Goal: Task Accomplishment & Management: Use online tool/utility

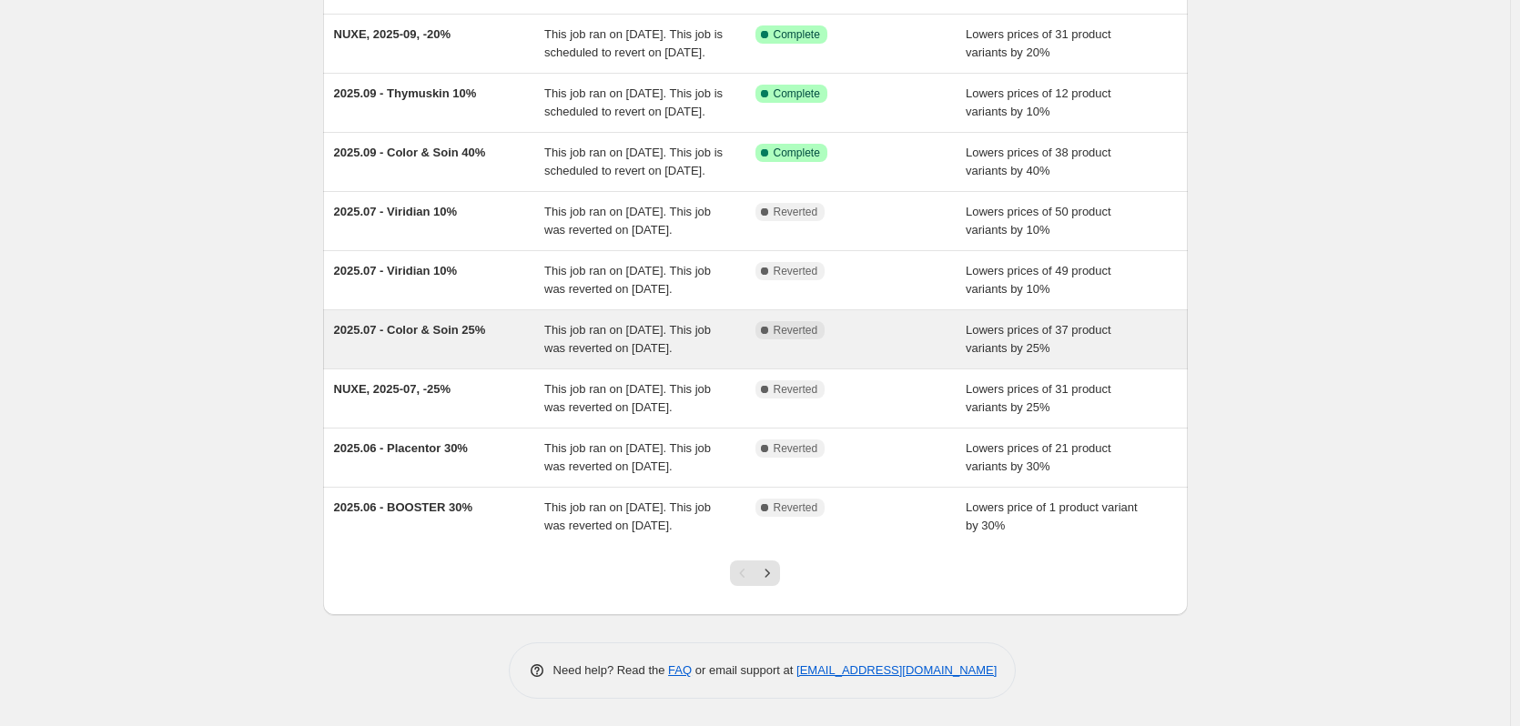
scroll to position [302, 0]
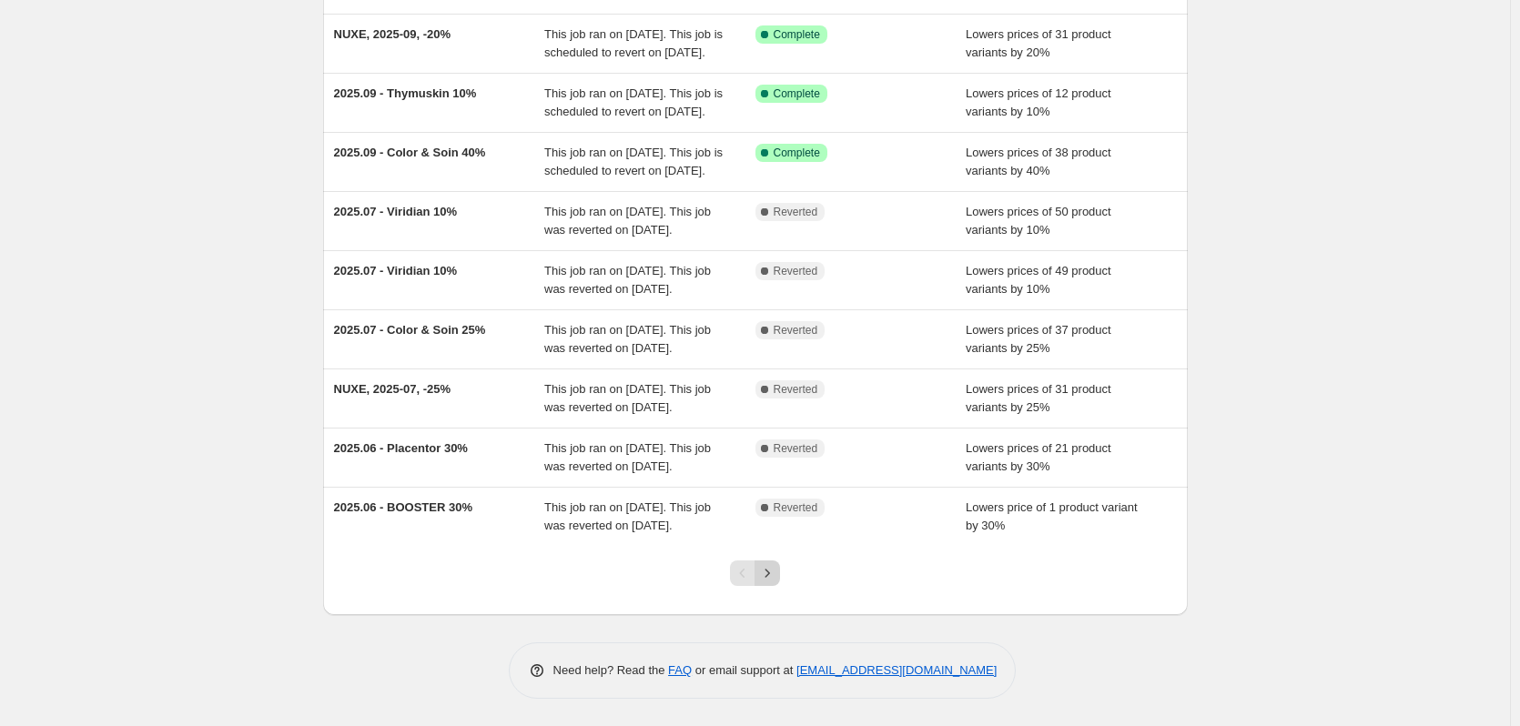
click at [769, 574] on icon "Next" at bounding box center [767, 573] width 18 height 18
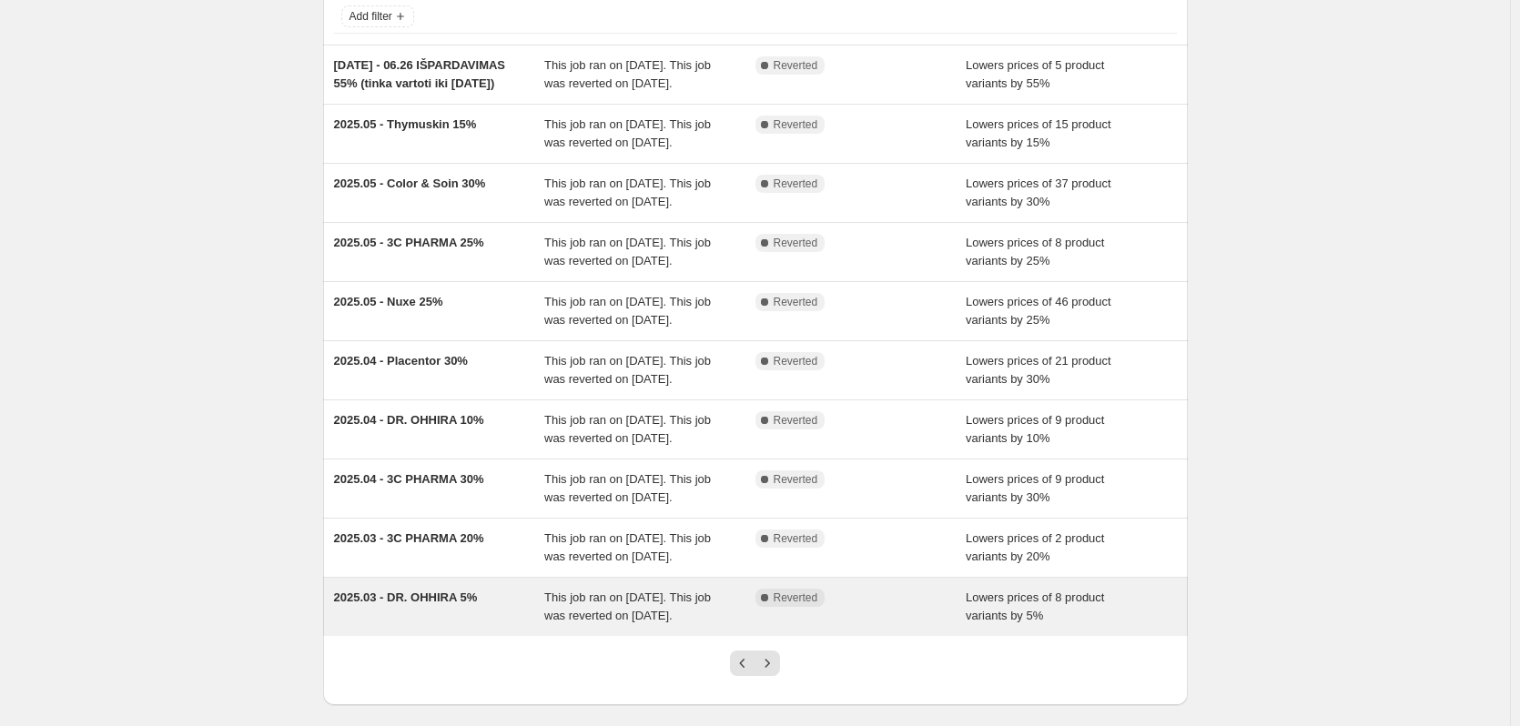
scroll to position [229, 0]
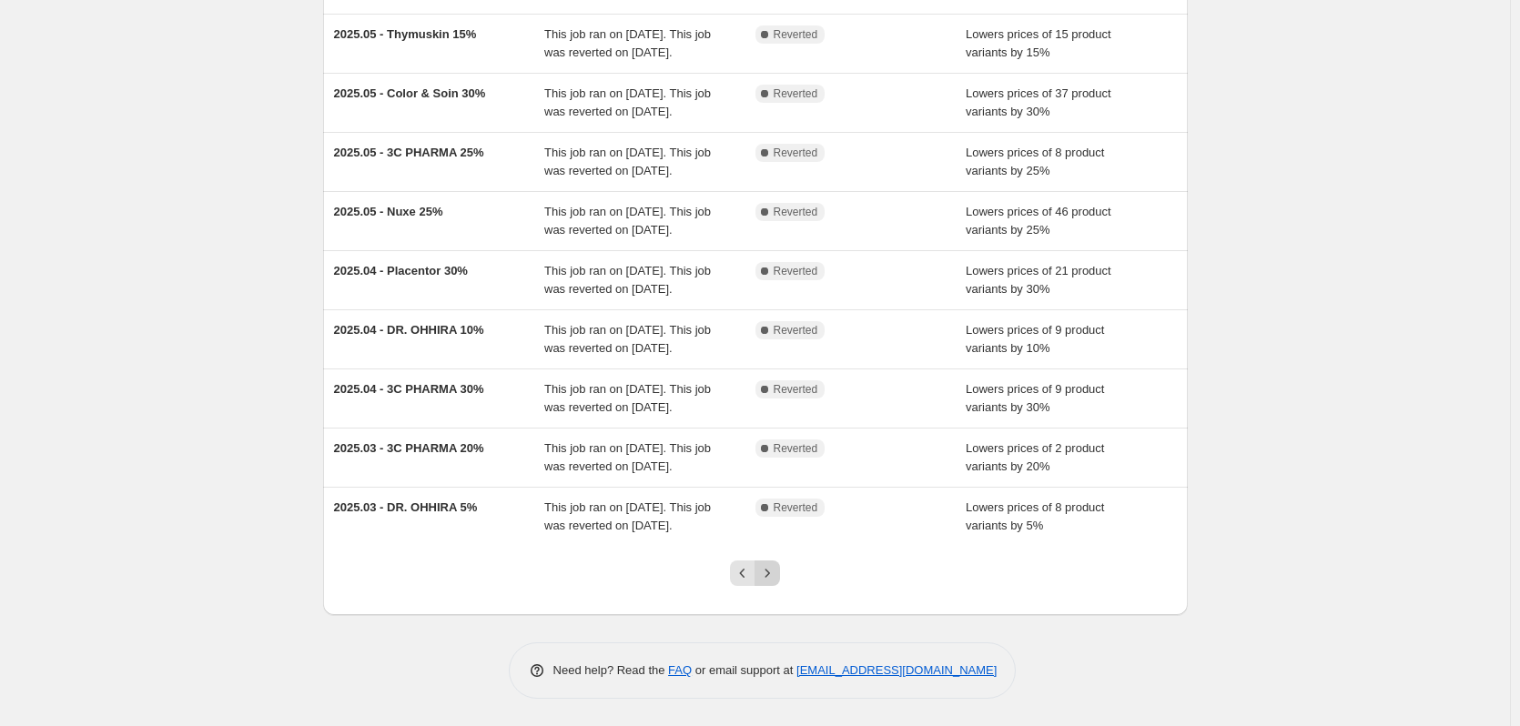
click at [774, 573] on icon "Next" at bounding box center [767, 573] width 18 height 18
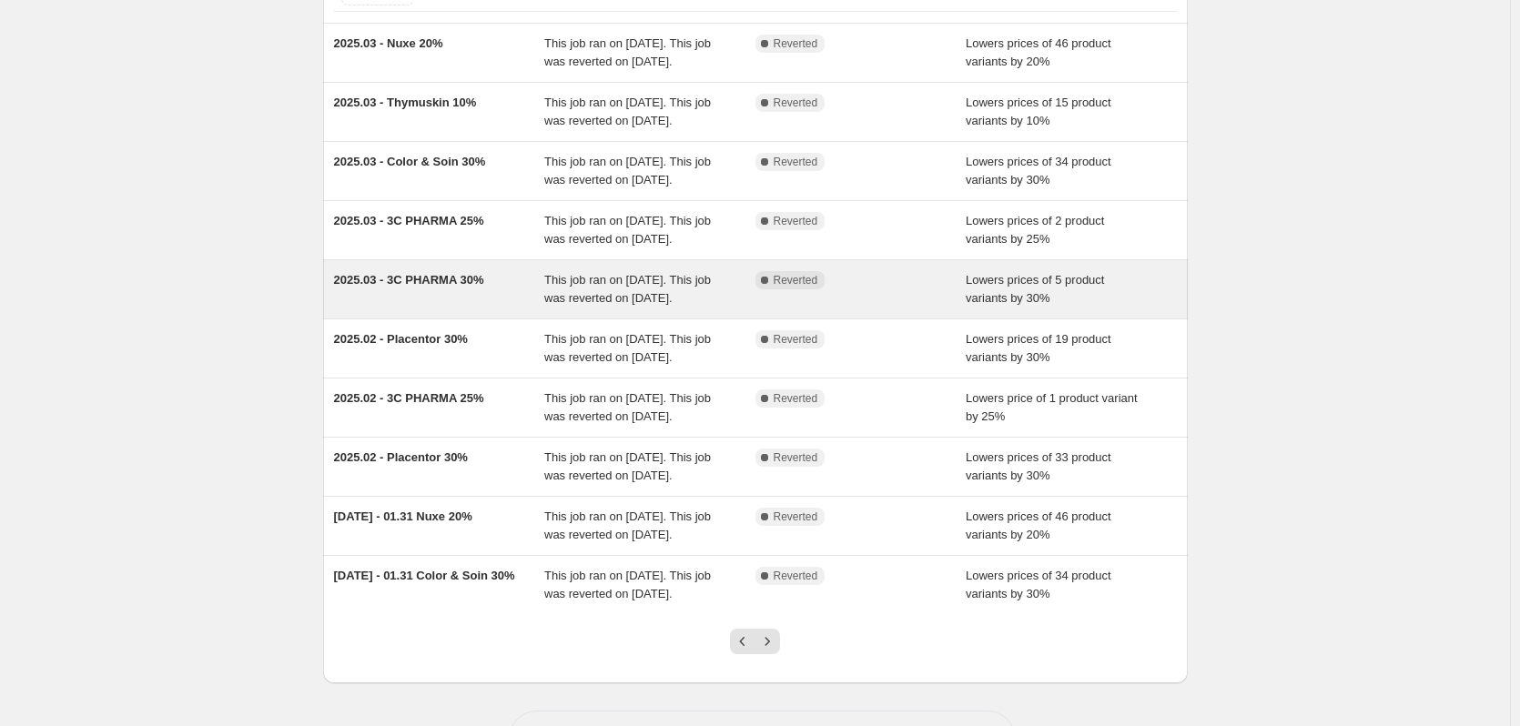
scroll to position [182, 0]
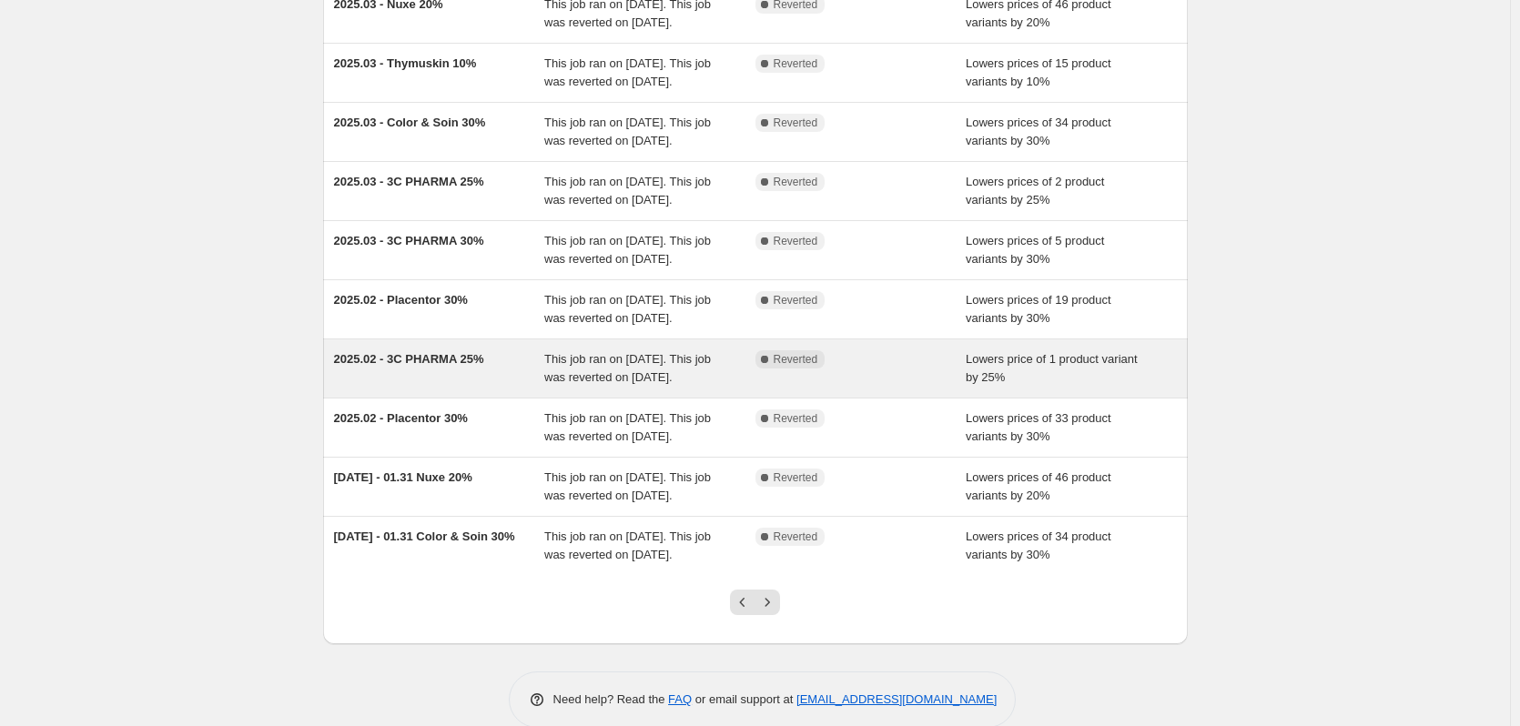
click at [433, 366] on span "2025.02 - 3C PHARMA 25%" at bounding box center [409, 359] width 150 height 14
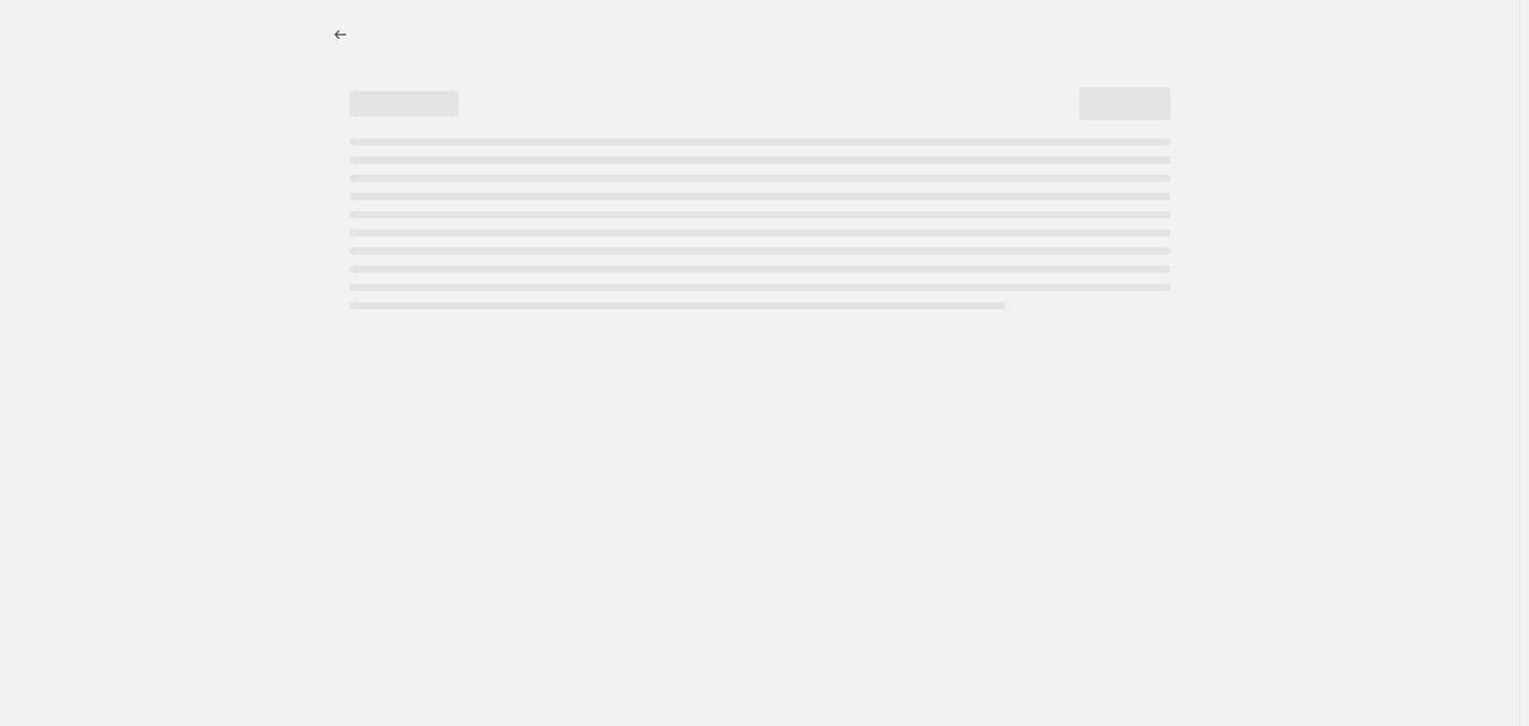
select select "percentage"
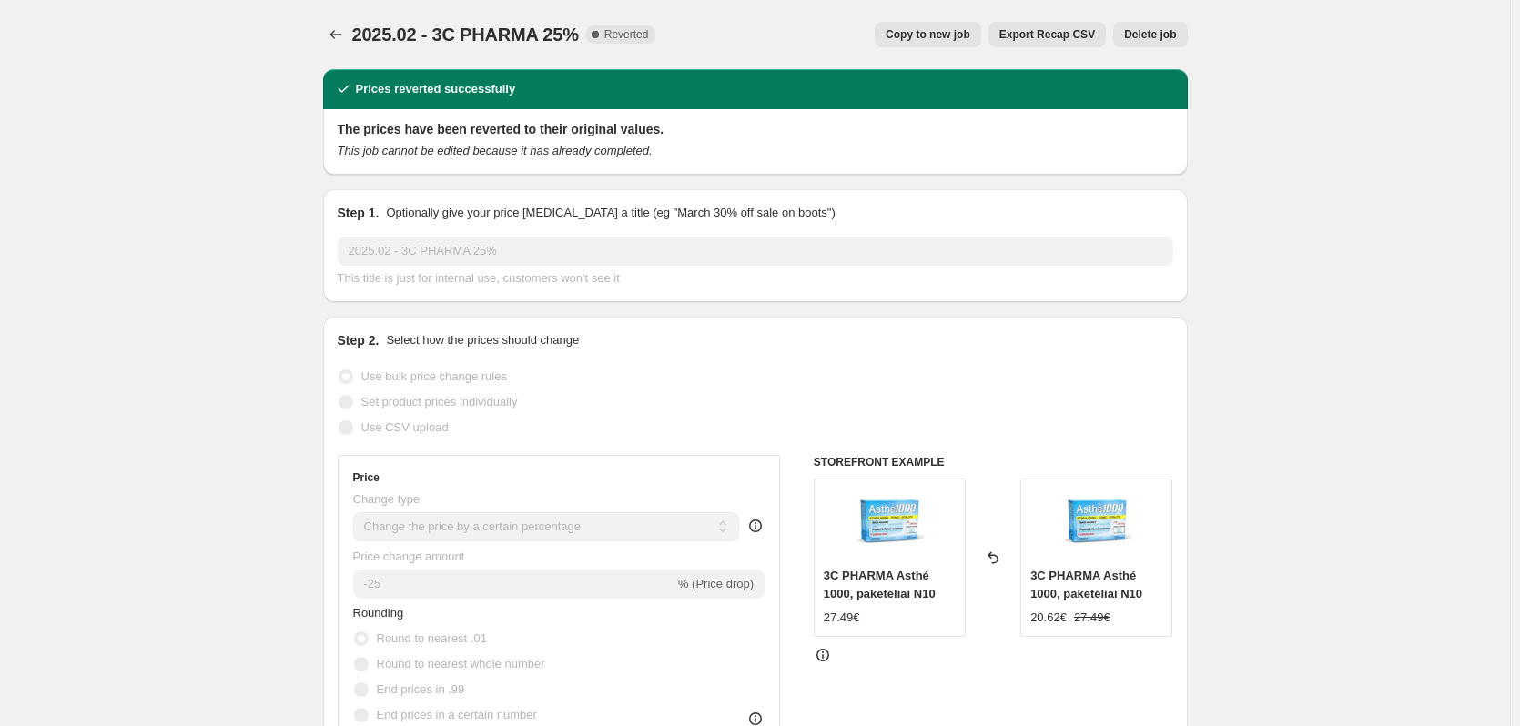
click at [944, 35] on span "Copy to new job" at bounding box center [928, 34] width 85 height 15
select select "percentage"
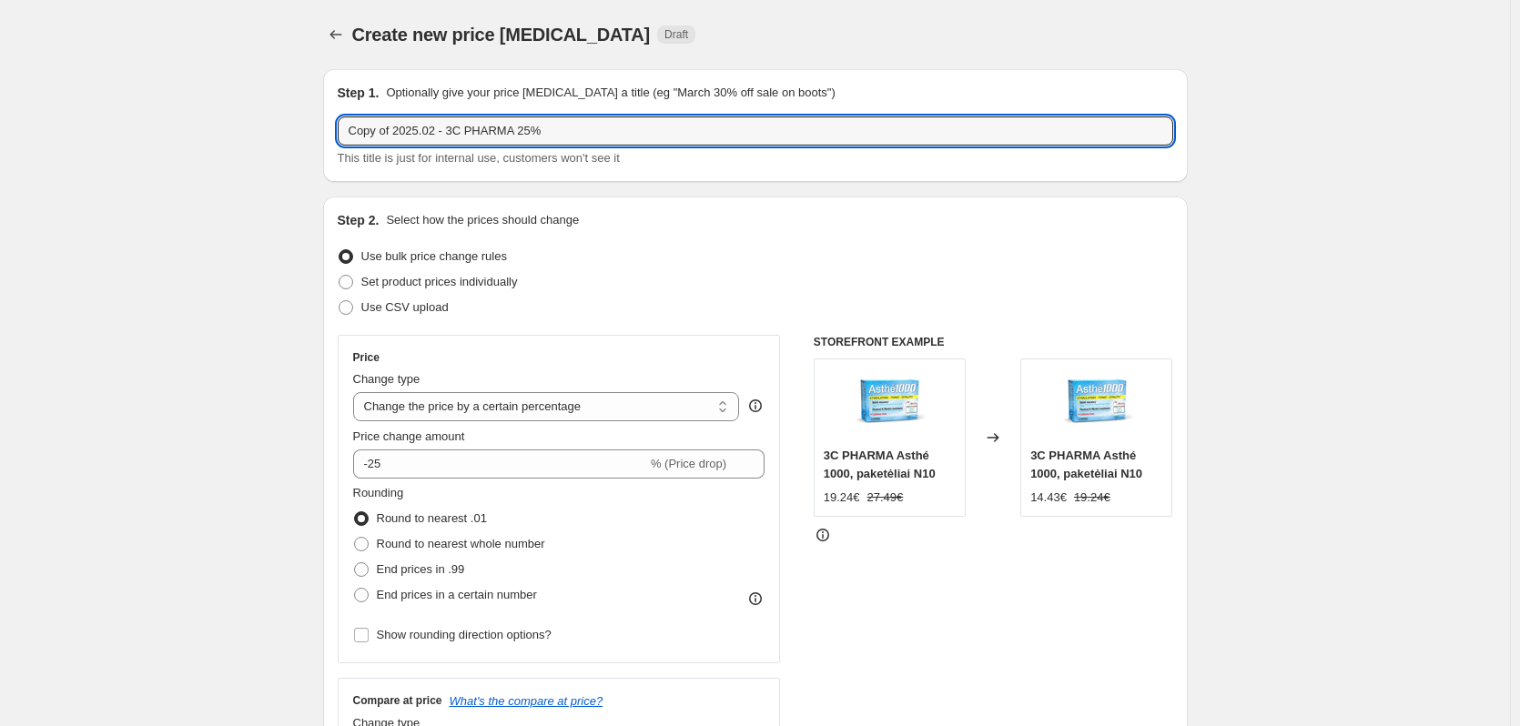
drag, startPoint x: 399, startPoint y: 132, endPoint x: 334, endPoint y: 125, distance: 65.0
click at [331, 126] on div "Step 1. Optionally give your price change job a title (eg "March 30% off sale o…" at bounding box center [755, 125] width 865 height 113
click at [387, 130] on input "2025.02 - 3C PHARMA 25%" at bounding box center [755, 130] width 835 height 29
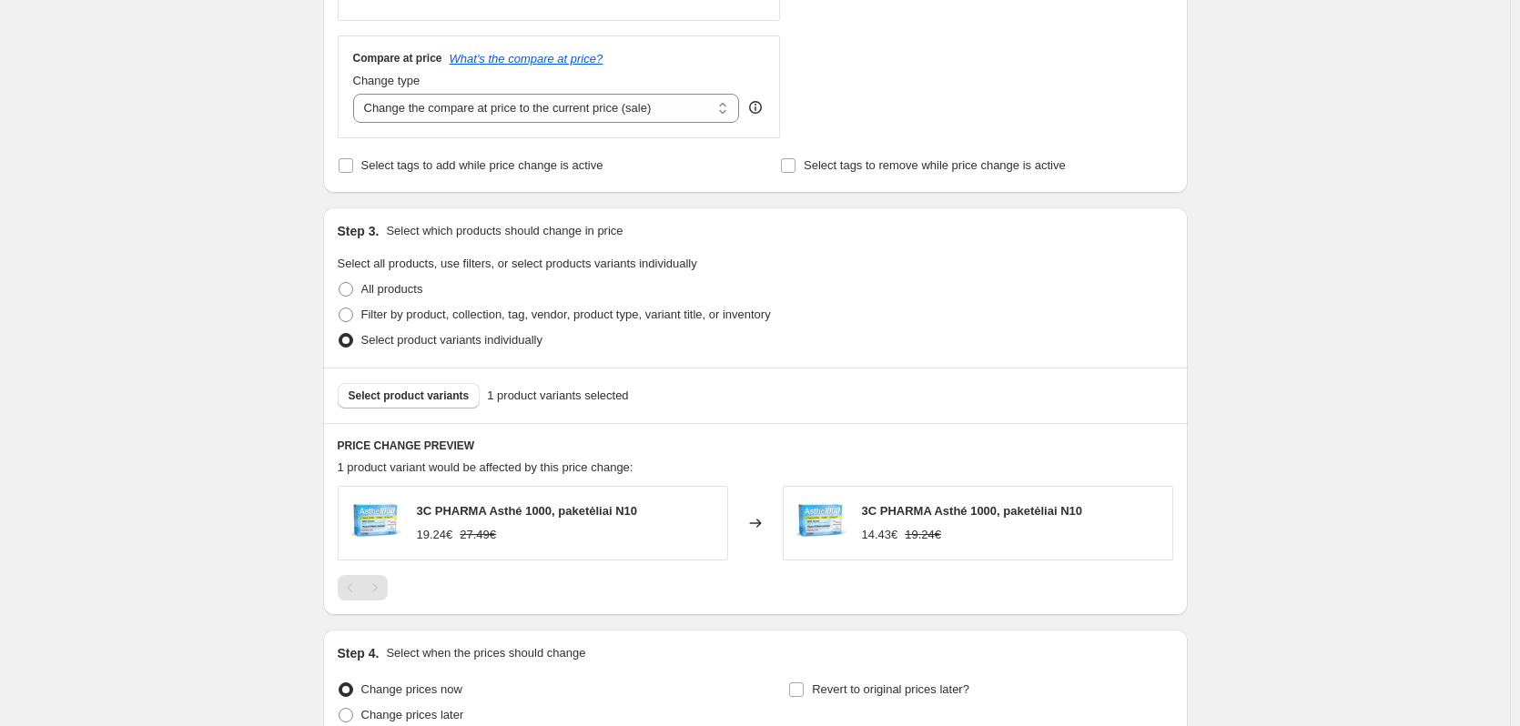
scroll to position [815, 0]
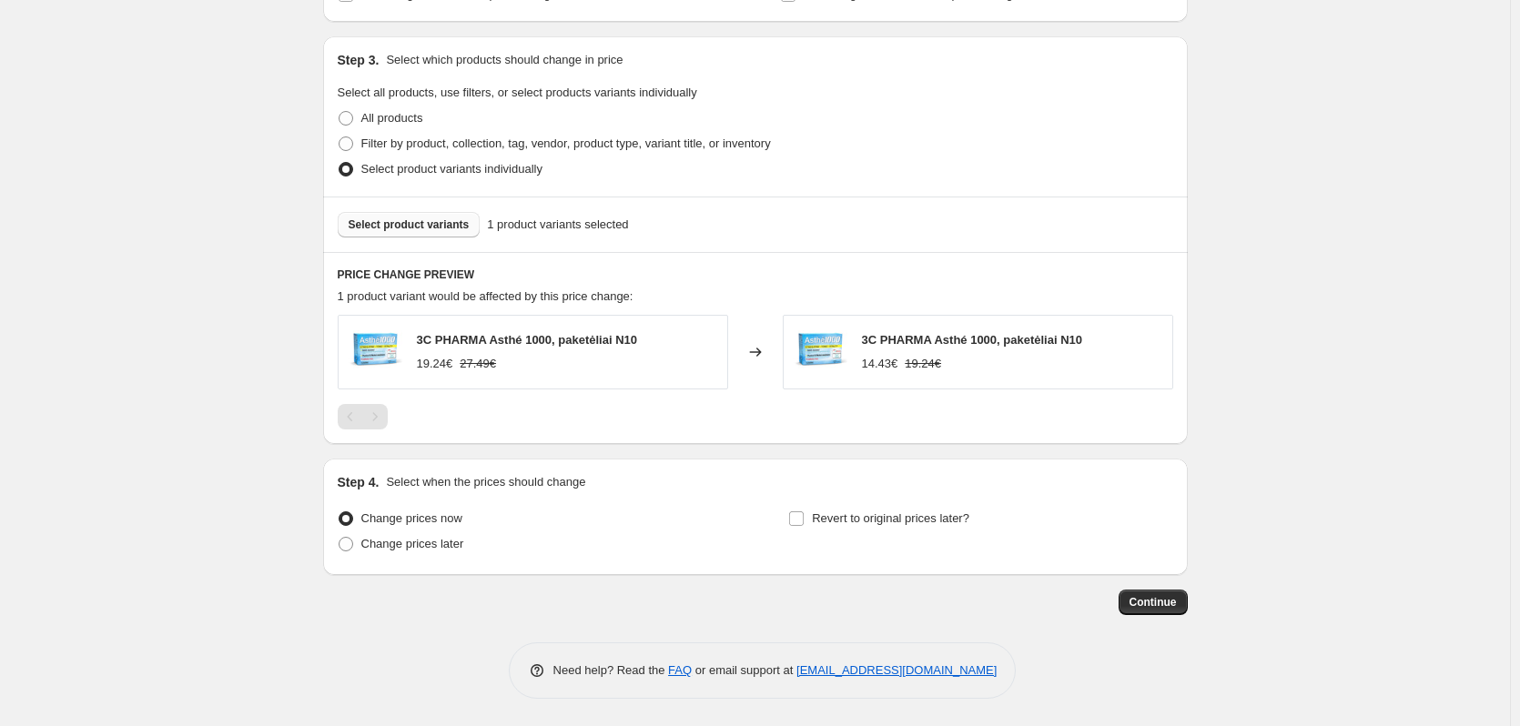
type input "2025.09 - 3C PHARMA 25%"
click at [418, 227] on span "Select product variants" at bounding box center [409, 225] width 121 height 15
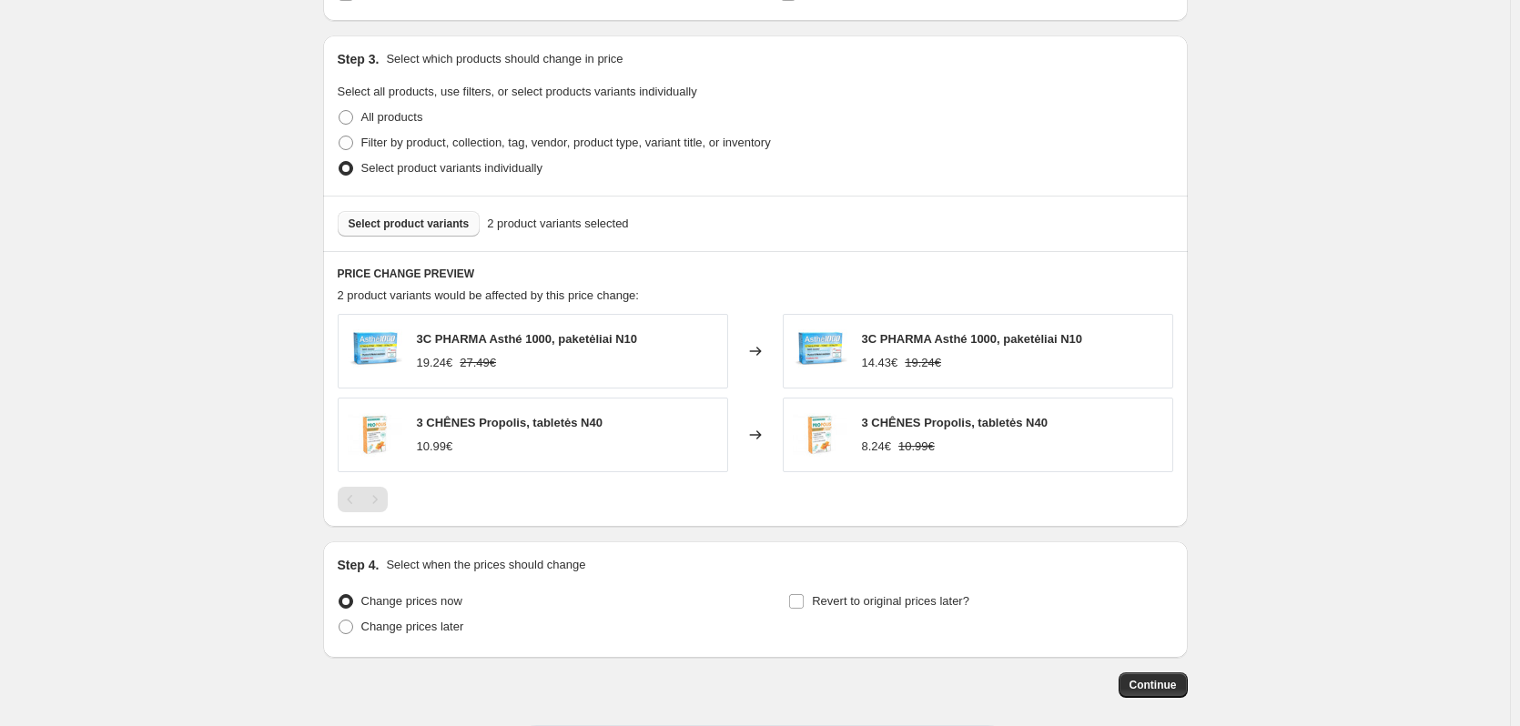
click at [414, 219] on span "Select product variants" at bounding box center [409, 224] width 121 height 15
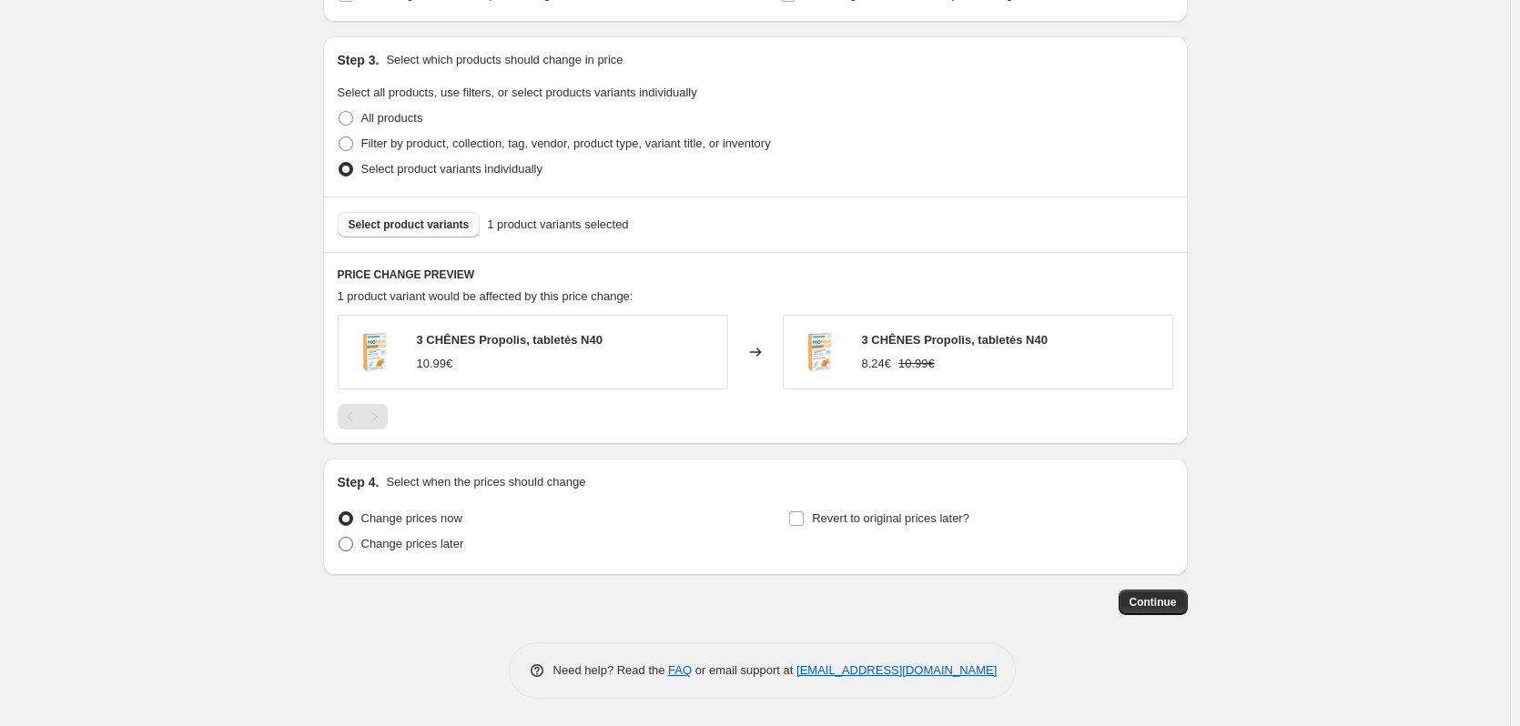
click at [349, 546] on span at bounding box center [346, 544] width 15 height 15
click at [339, 538] on input "Change prices later" at bounding box center [339, 537] width 1 height 1
radio input "true"
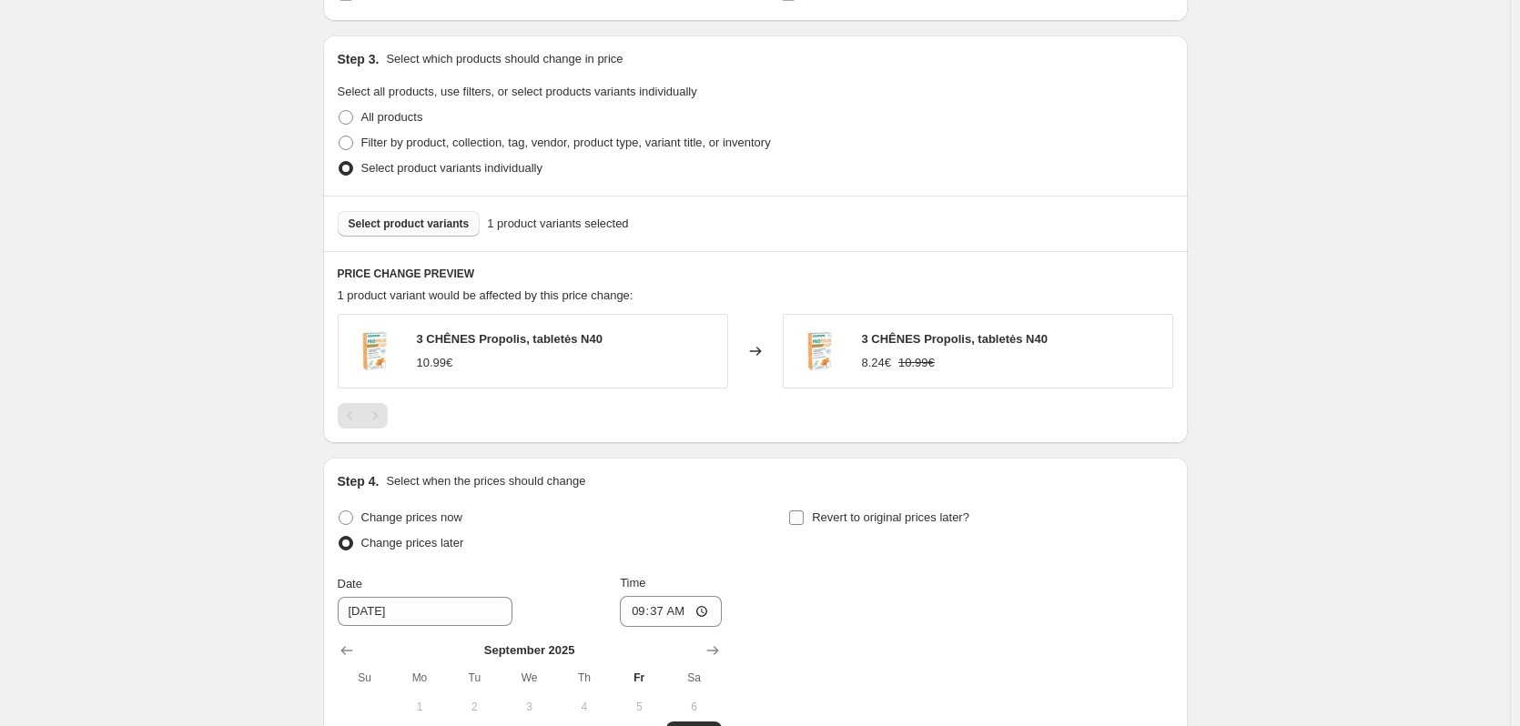
click at [798, 517] on input "Revert to original prices later?" at bounding box center [796, 518] width 15 height 15
checkbox input "true"
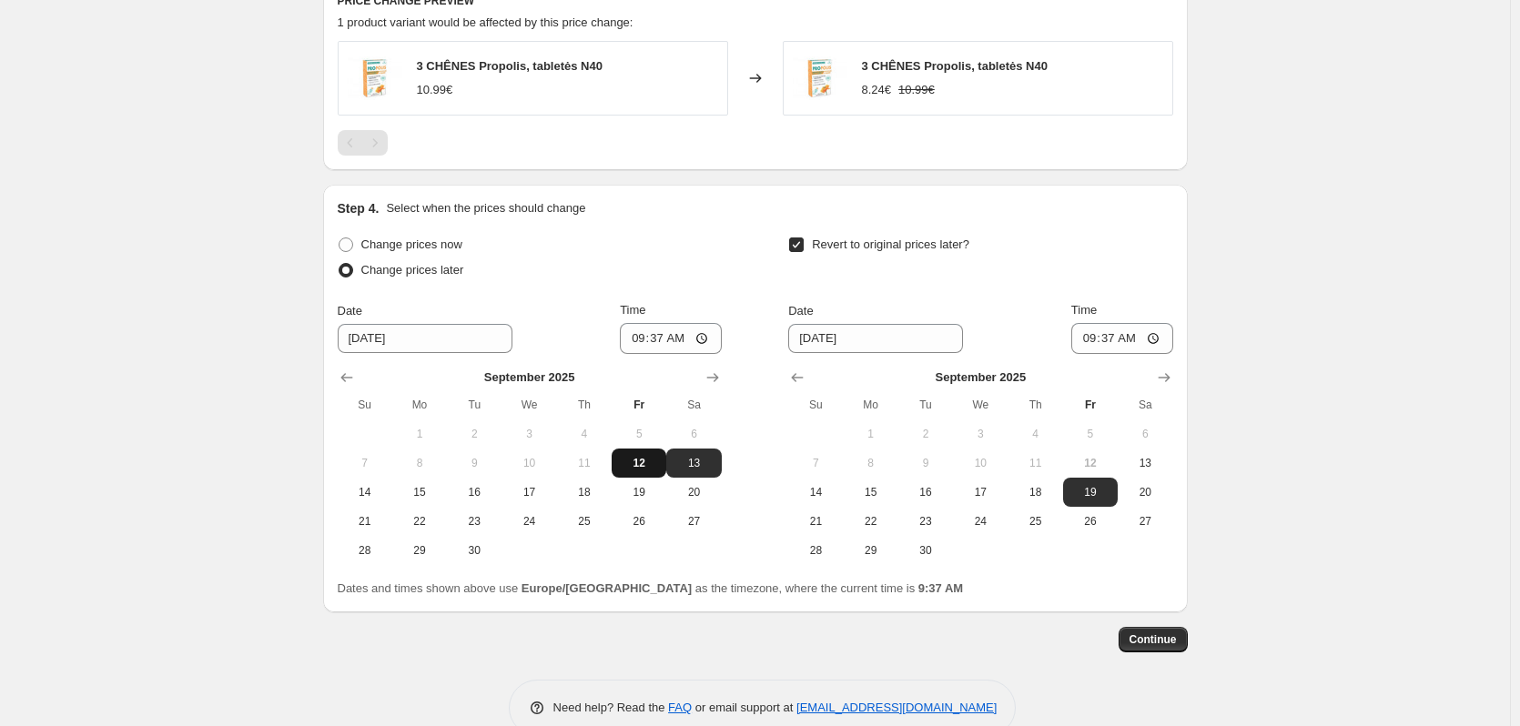
click at [637, 461] on span "12" at bounding box center [639, 463] width 40 height 15
type input "9/12/2025"
click at [932, 554] on span "30" at bounding box center [926, 550] width 40 height 15
type input "9/30/2025"
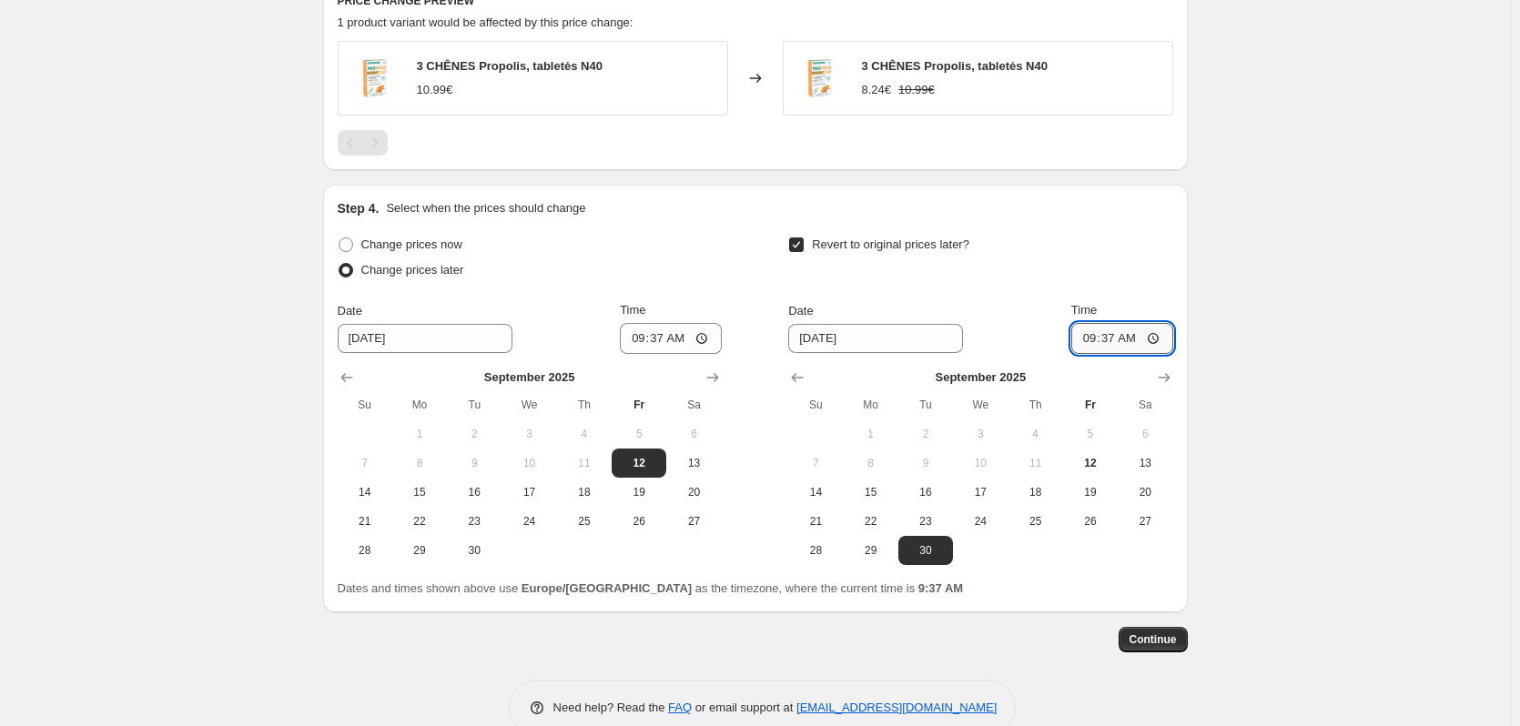
click at [1088, 344] on input "09:37" at bounding box center [1122, 338] width 102 height 31
type input "23:59"
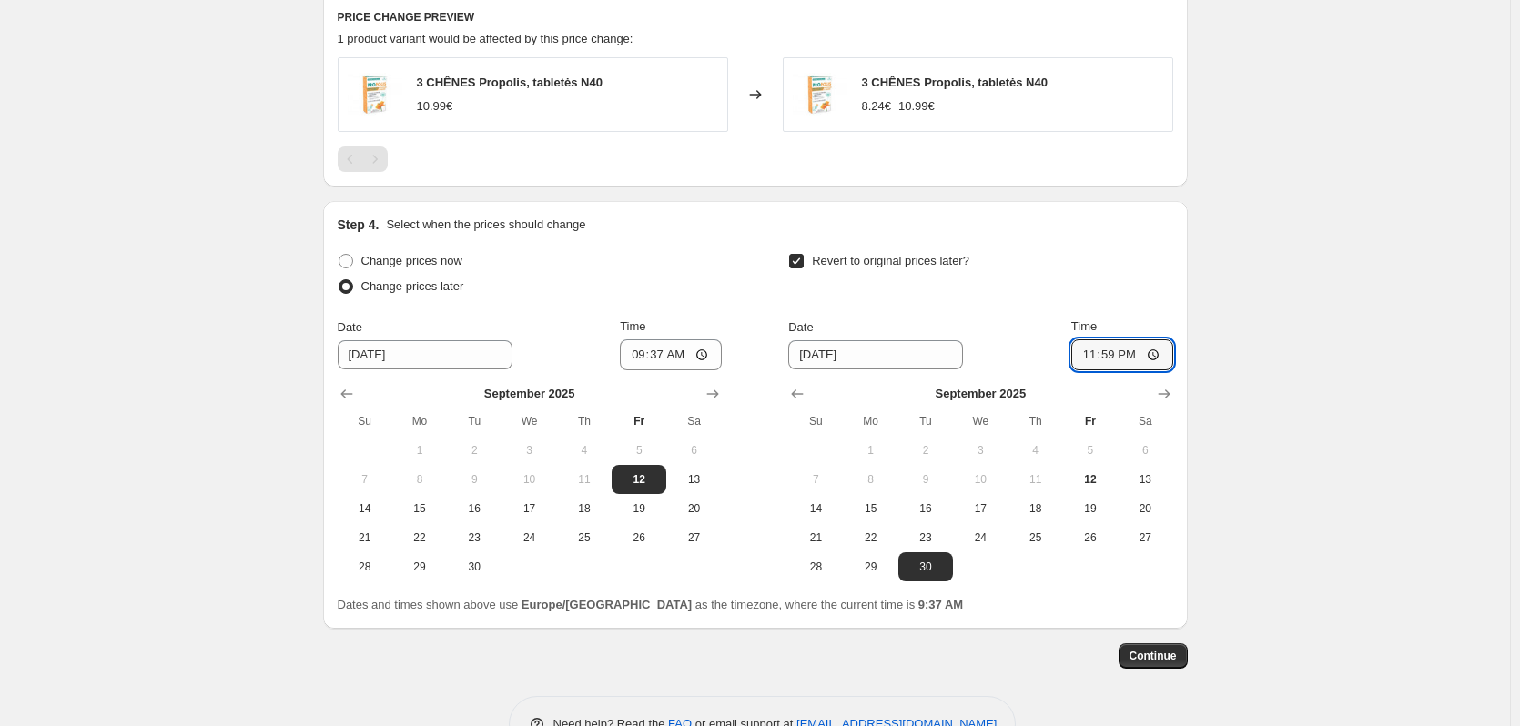
scroll to position [1126, 0]
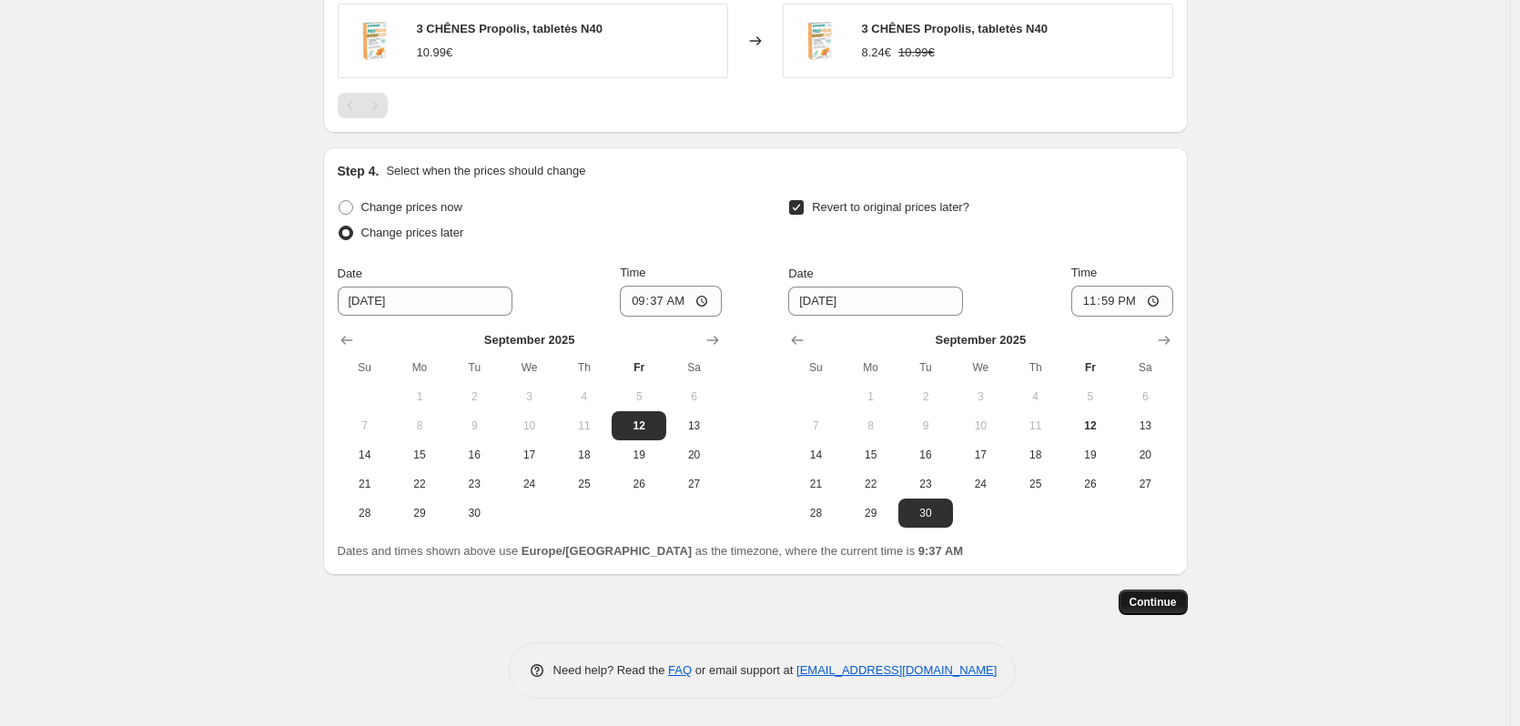
click at [1149, 609] on span "Continue" at bounding box center [1152, 602] width 47 height 15
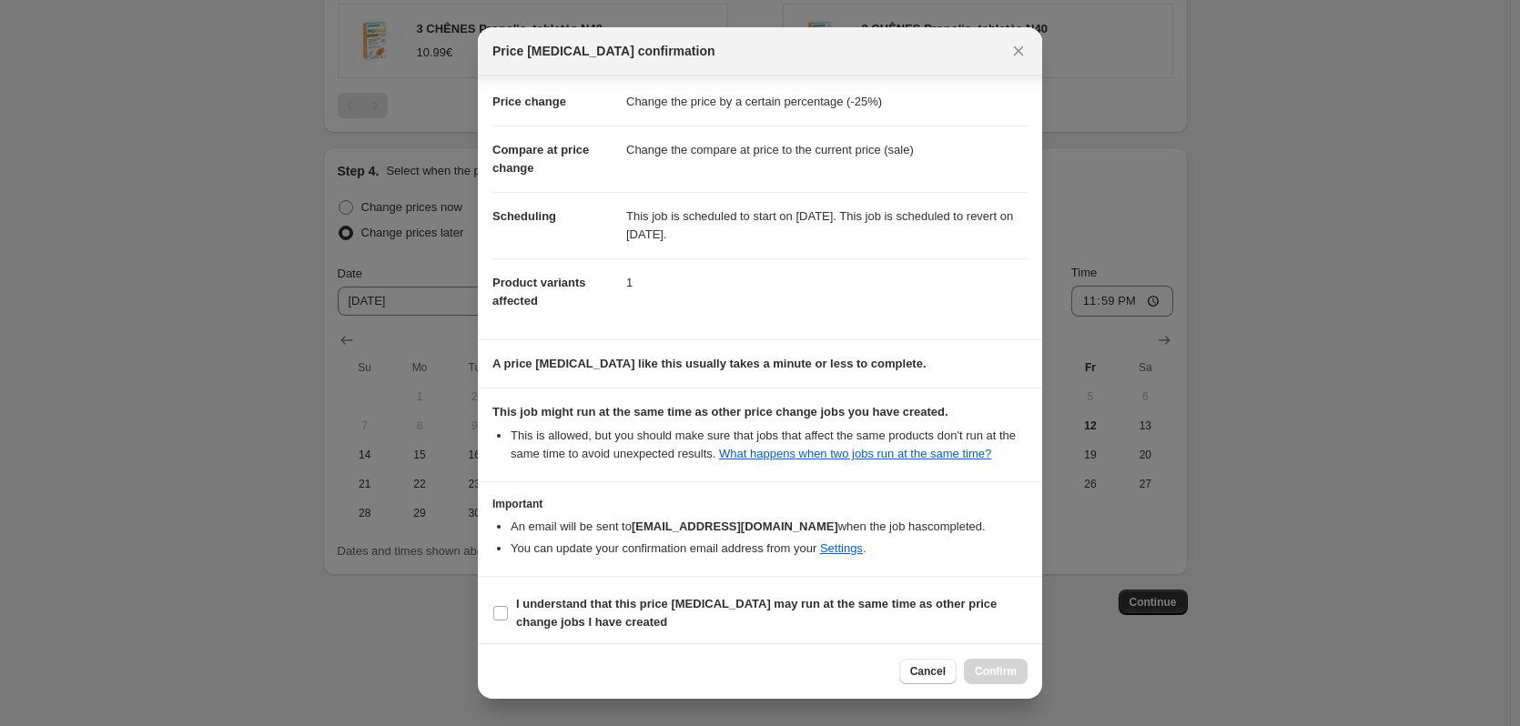
scroll to position [36, 0]
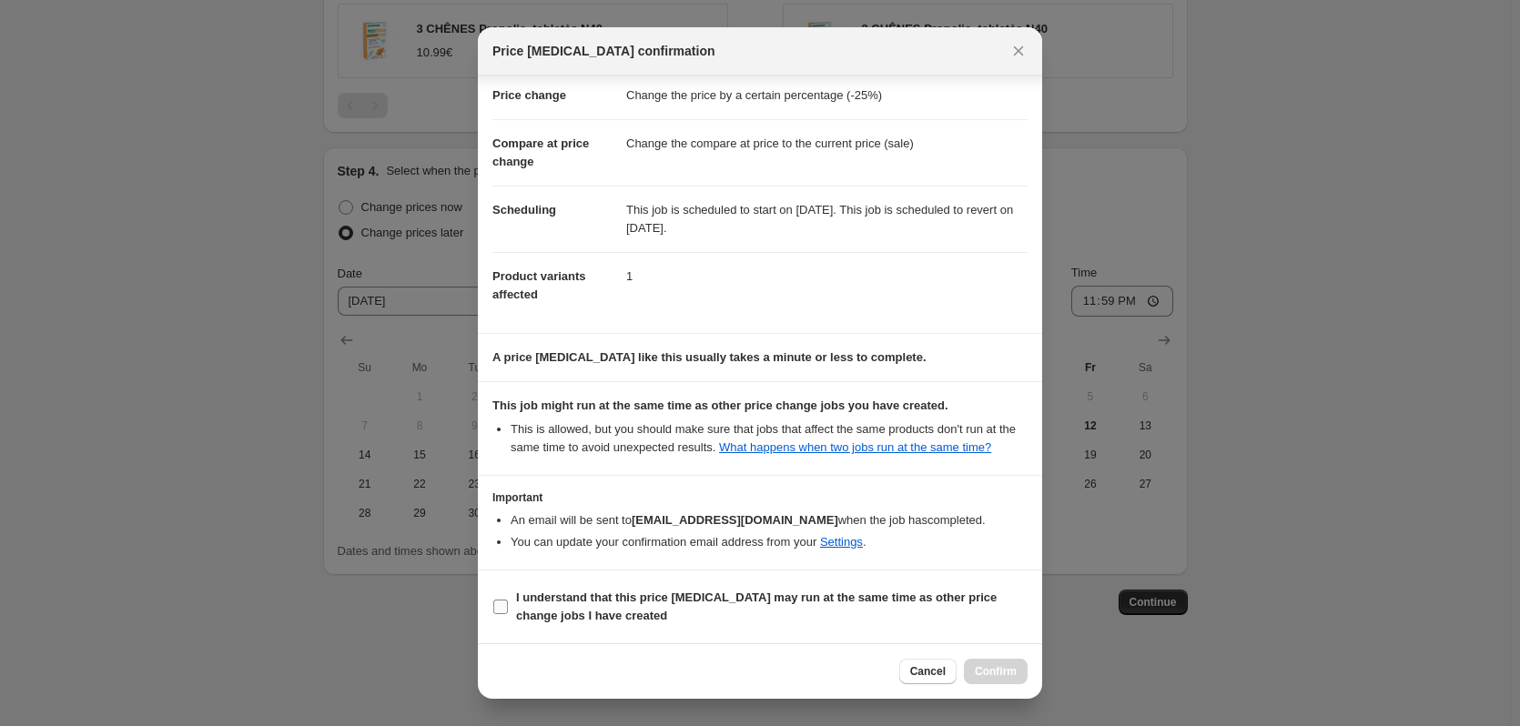
click at [505, 608] on input "I understand that this price change job may run at the same time as other price…" at bounding box center [500, 607] width 15 height 15
checkbox input "true"
click at [1006, 674] on span "Confirm" at bounding box center [996, 671] width 42 height 15
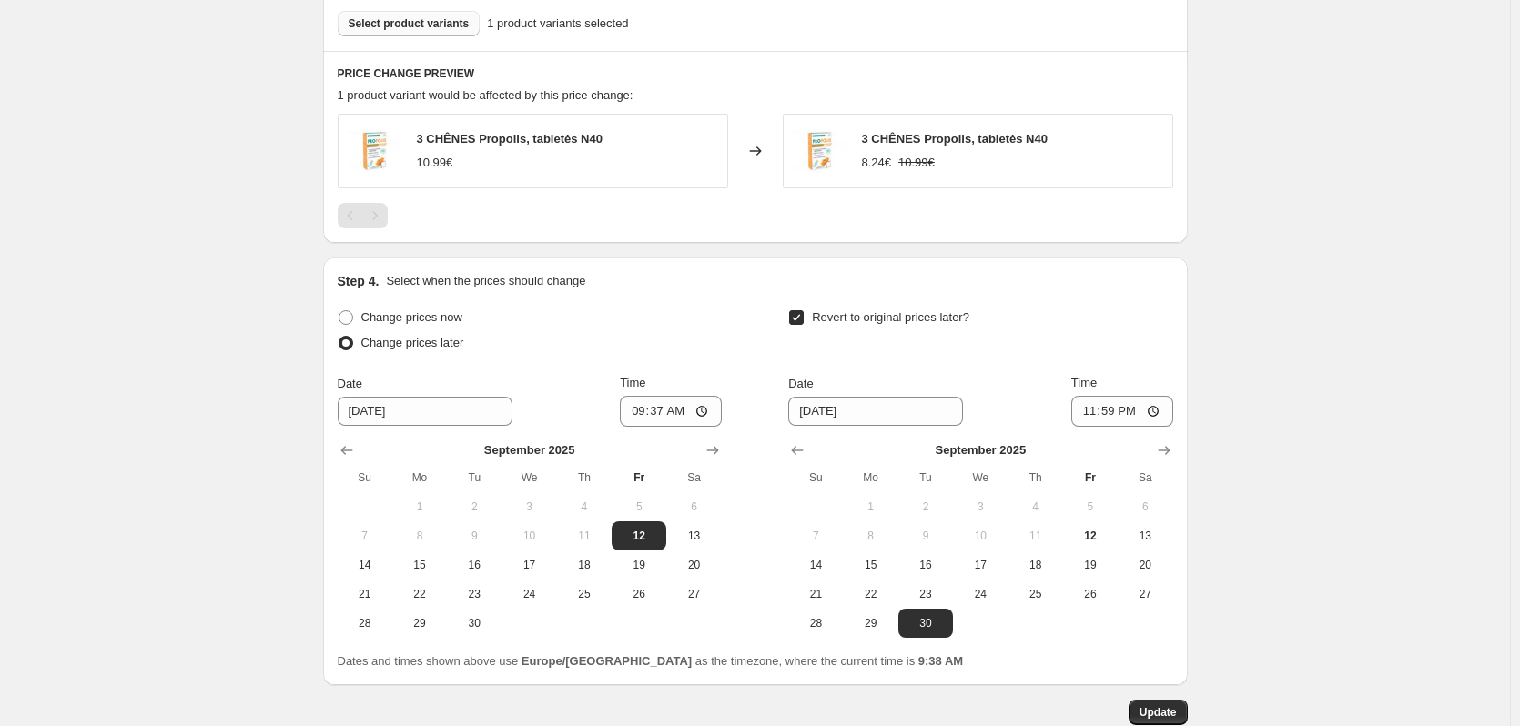
select select "percentage"
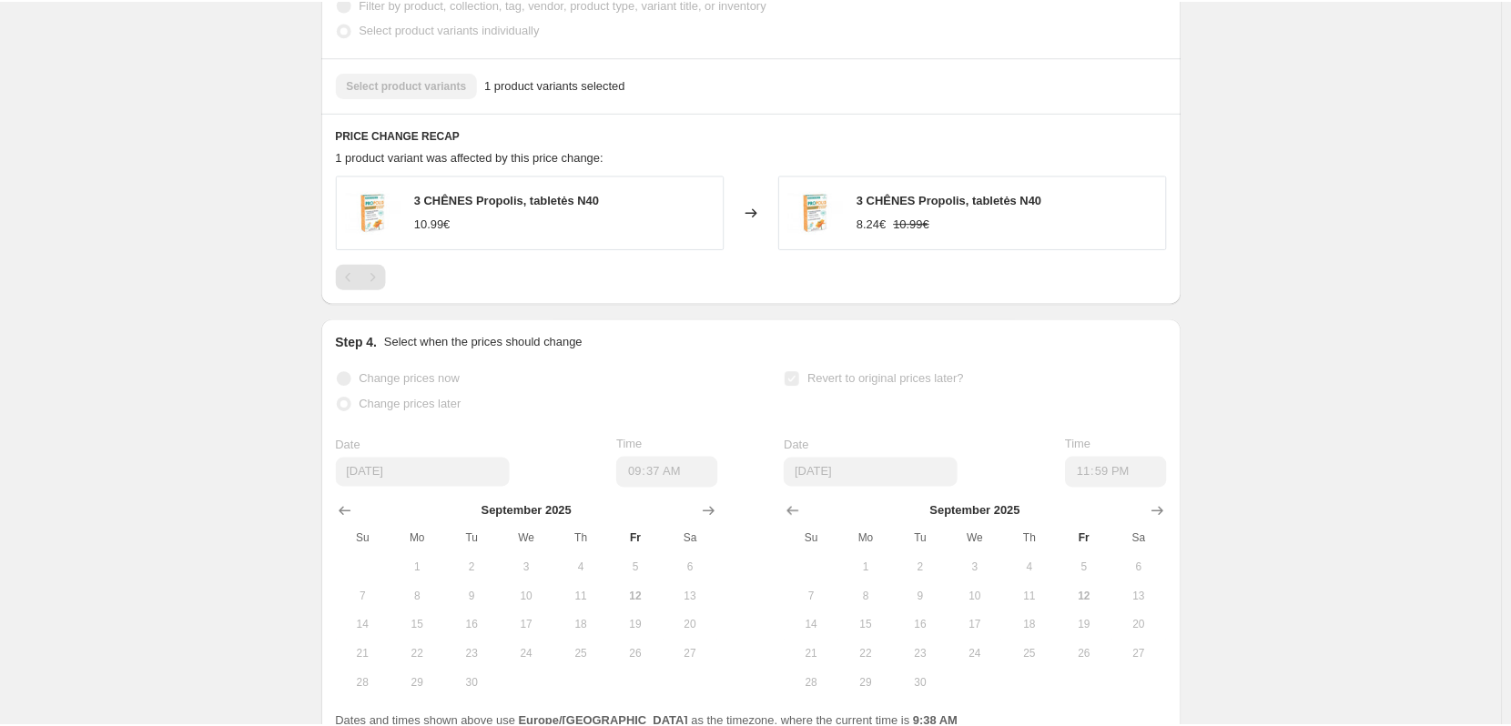
scroll to position [0, 0]
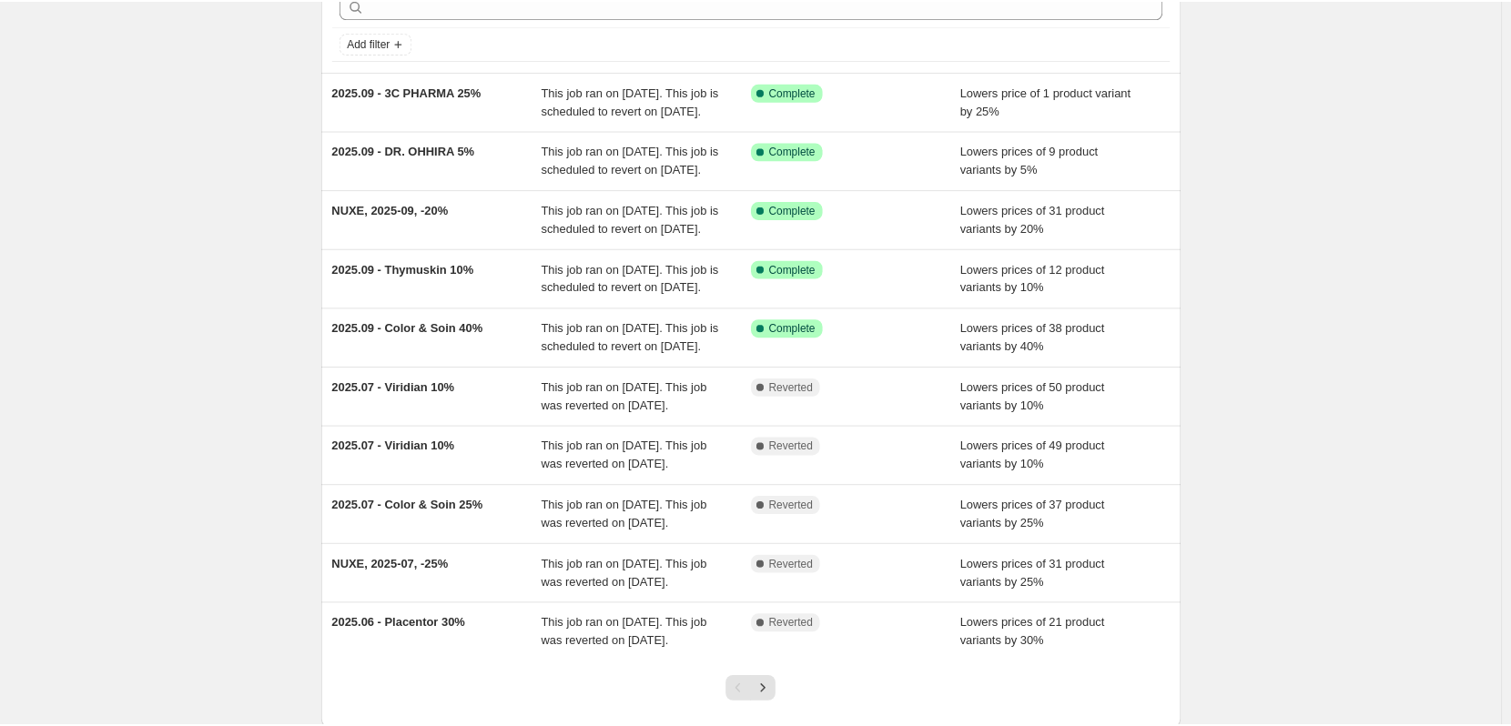
scroll to position [91, 0]
